Goal: Find specific fact: Find specific fact

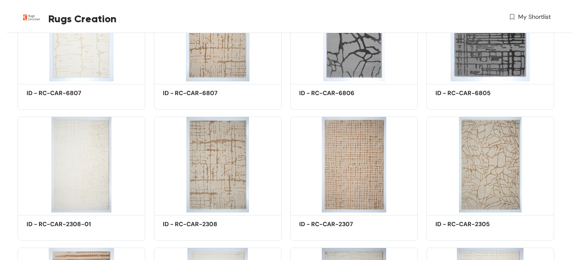
scroll to position [1197, 0]
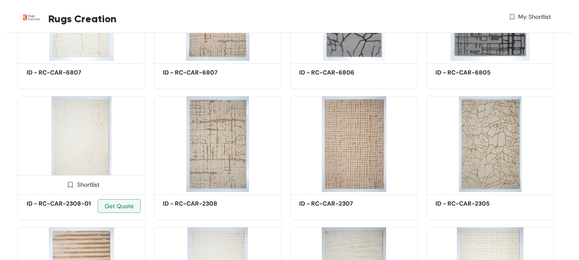
click at [101, 149] on img at bounding box center [82, 144] width 128 height 96
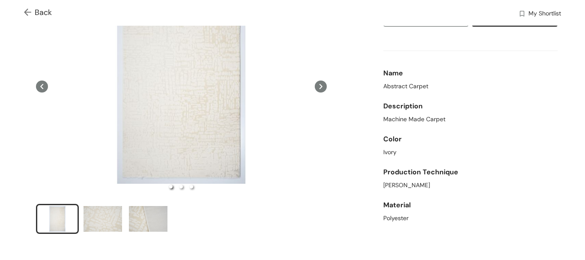
scroll to position [86, 0]
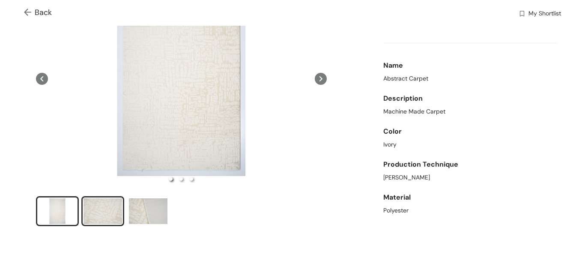
click at [101, 208] on div "slide item 2" at bounding box center [103, 211] width 39 height 26
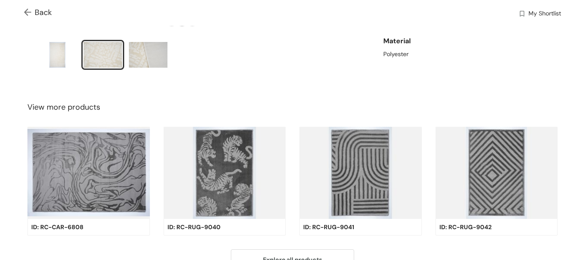
scroll to position [161, 0]
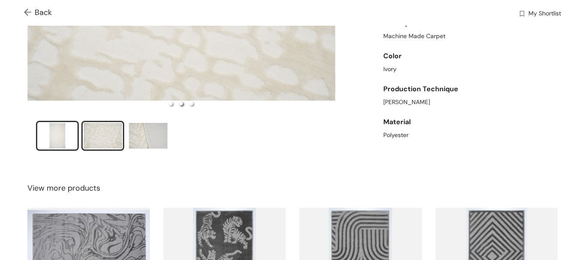
click at [57, 125] on div "slide item 1" at bounding box center [57, 136] width 39 height 26
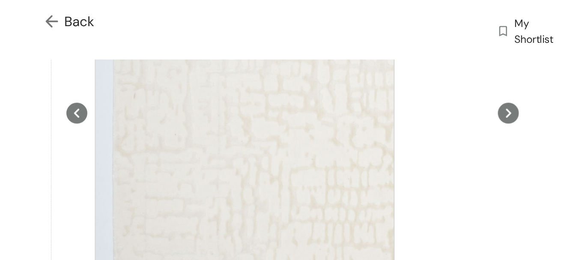
scroll to position [98, 0]
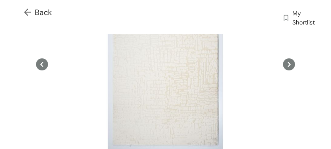
click at [42, 67] on icon at bounding box center [42, 64] width 12 height 12
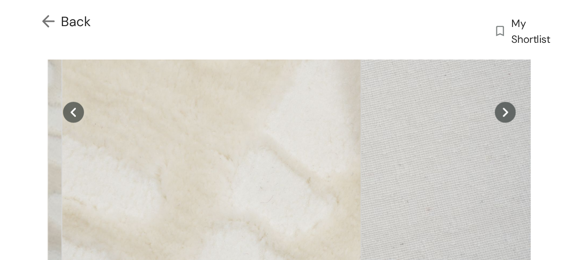
scroll to position [98, 0]
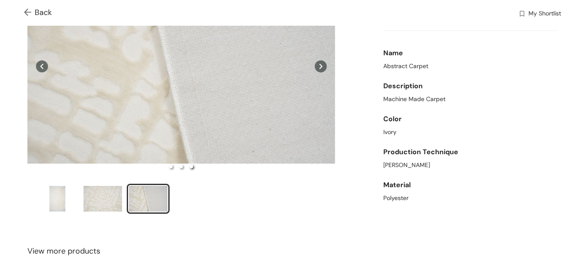
click at [33, 11] on img at bounding box center [29, 13] width 11 height 9
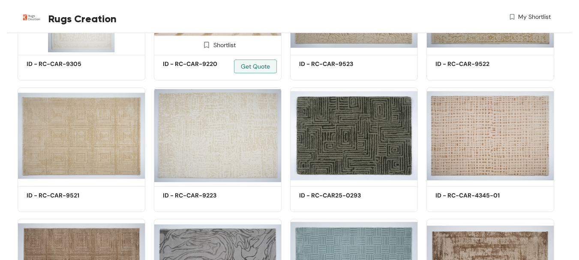
scroll to position [2396, 0]
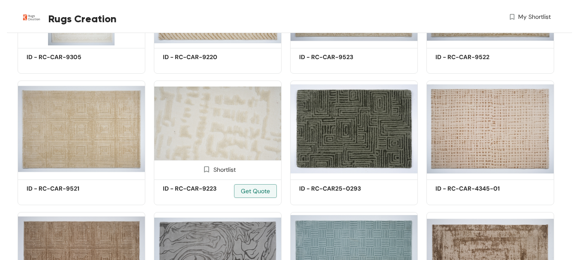
click at [219, 107] on img at bounding box center [218, 129] width 128 height 96
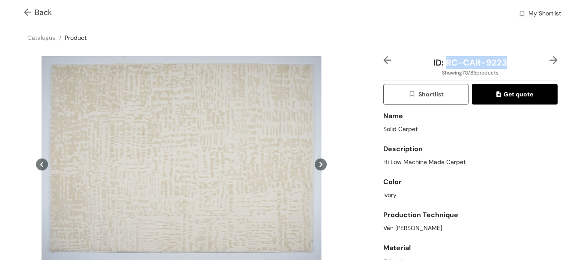
drag, startPoint x: 500, startPoint y: 60, endPoint x: 441, endPoint y: 64, distance: 58.8
click at [441, 64] on span "ID: RC-CAR-9223" at bounding box center [471, 62] width 74 height 11
copy span "RC-CAR-9223"
click at [31, 13] on img at bounding box center [29, 13] width 11 height 9
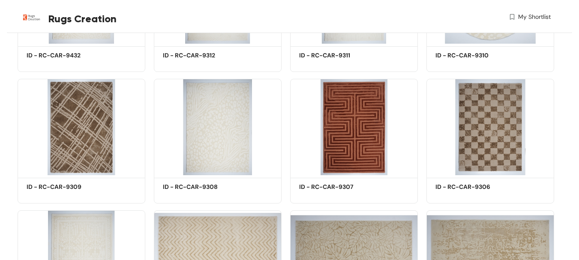
scroll to position [2080, 0]
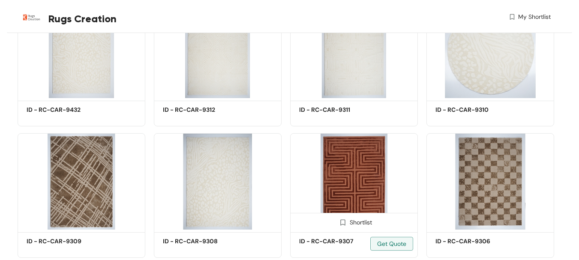
click at [347, 178] on img at bounding box center [354, 181] width 128 height 96
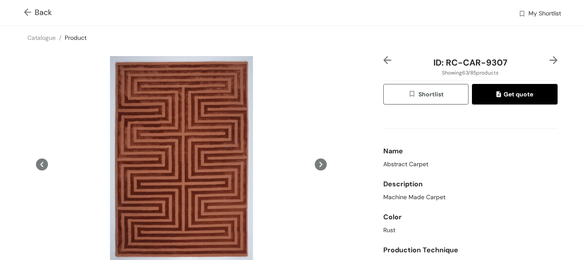
click at [23, 13] on div "Back My Shortlist" at bounding box center [292, 13] width 585 height 26
click at [31, 12] on img at bounding box center [29, 13] width 11 height 9
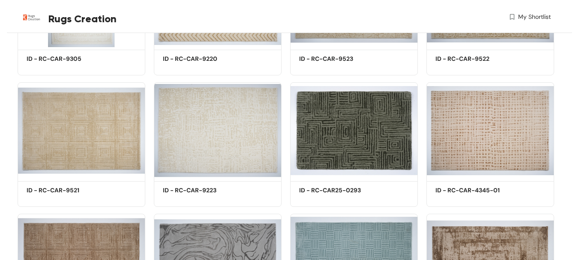
scroll to position [2380, 0]
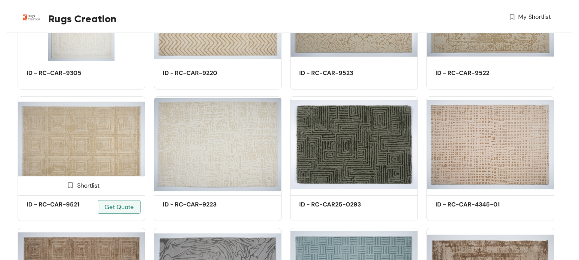
click at [115, 153] on img at bounding box center [82, 144] width 128 height 96
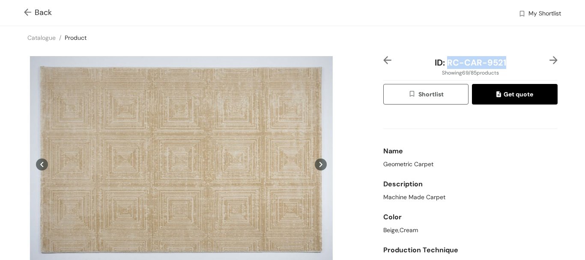
drag, startPoint x: 502, startPoint y: 61, endPoint x: 396, endPoint y: 86, distance: 108.6
click at [443, 66] on div "ID: RC-CAR-9521" at bounding box center [470, 62] width 145 height 13
click at [333, 117] on div at bounding box center [182, 189] width 312 height 267
drag, startPoint x: 491, startPoint y: 62, endPoint x: 443, endPoint y: 66, distance: 48.6
click at [443, 66] on span "ID: RC-CAR-9521" at bounding box center [471, 62] width 72 height 11
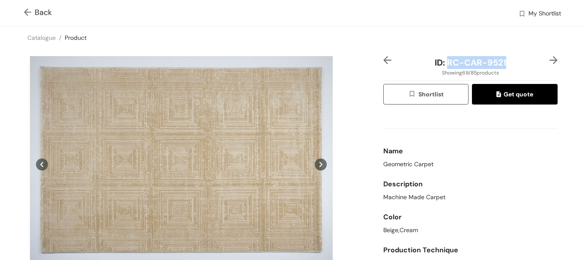
copy span "RC-CAR-9521"
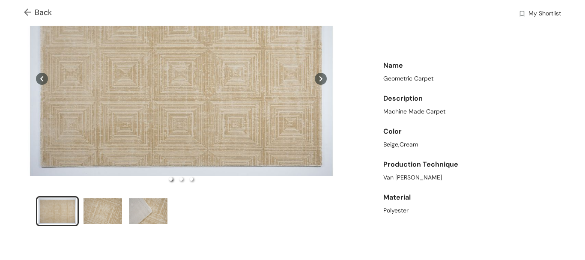
scroll to position [35, 0]
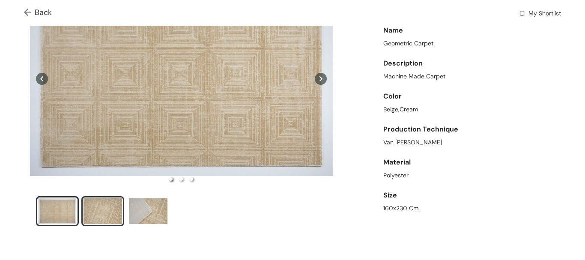
click at [96, 207] on div "slide item 2" at bounding box center [103, 211] width 39 height 26
